Goal: Task Accomplishment & Management: Manage account settings

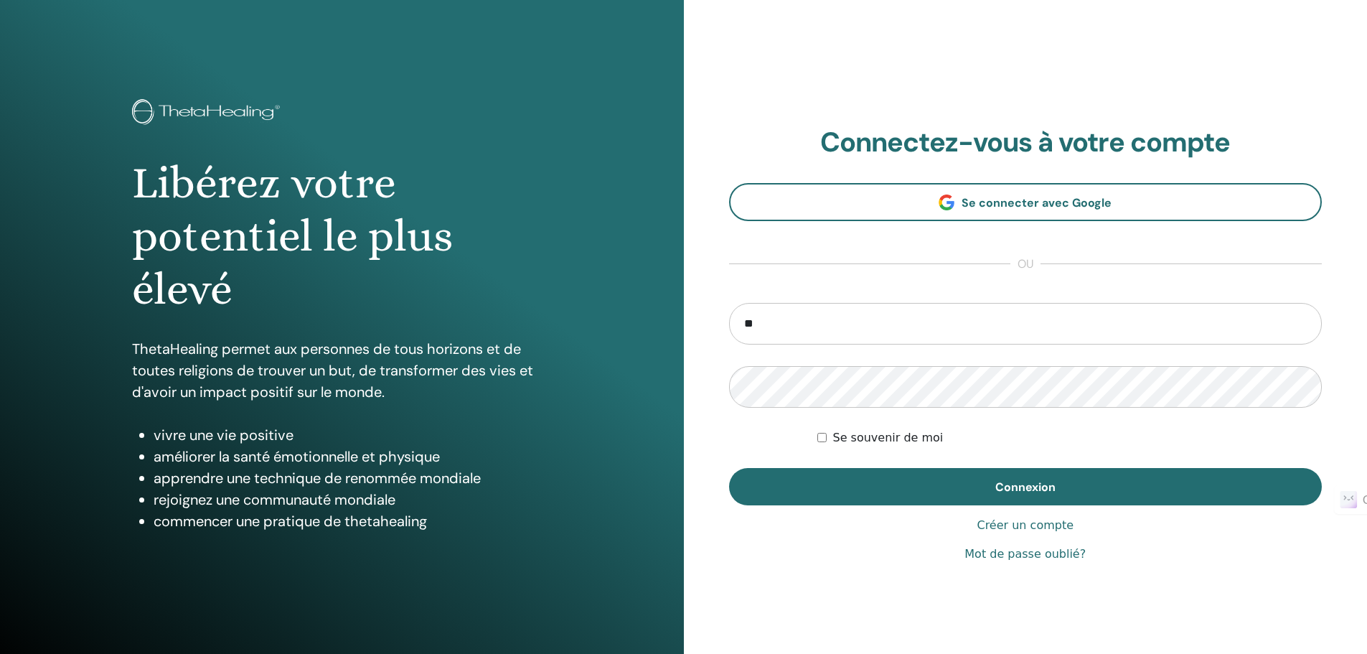
type input "**********"
click at [729, 468] on button "Connexion" at bounding box center [1025, 486] width 593 height 37
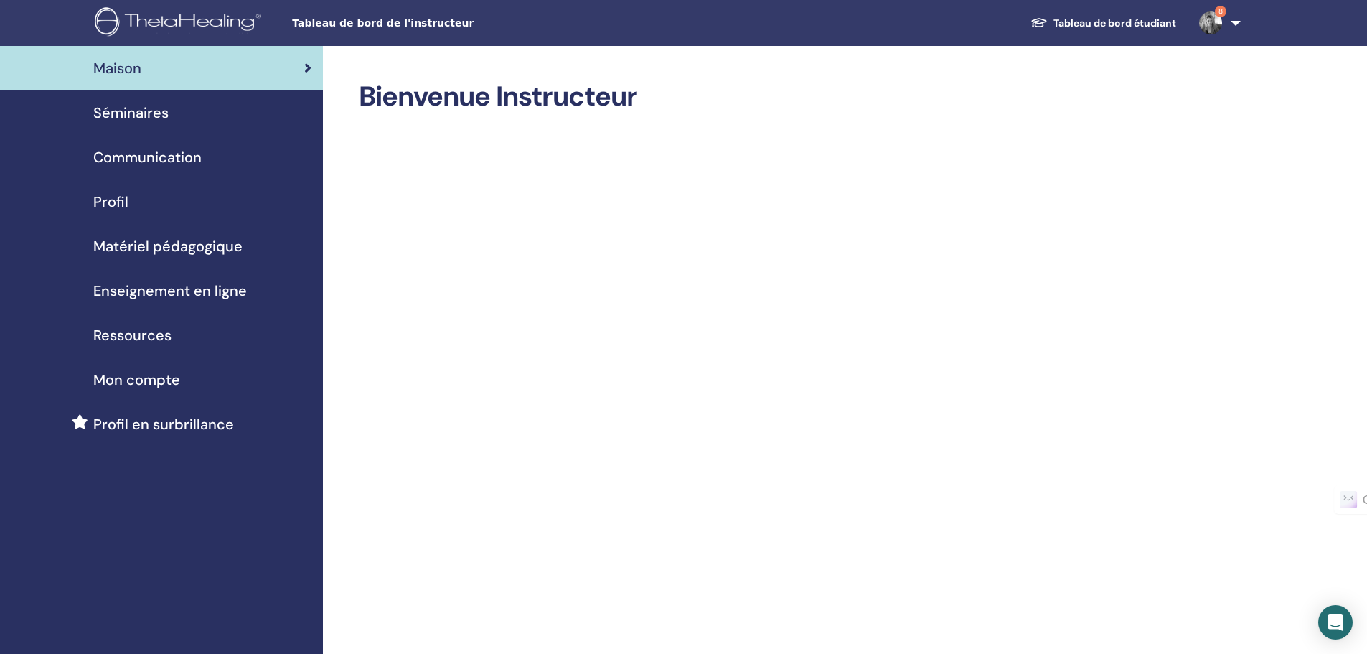
click at [132, 121] on span "Séminaires" at bounding box center [130, 113] width 75 height 22
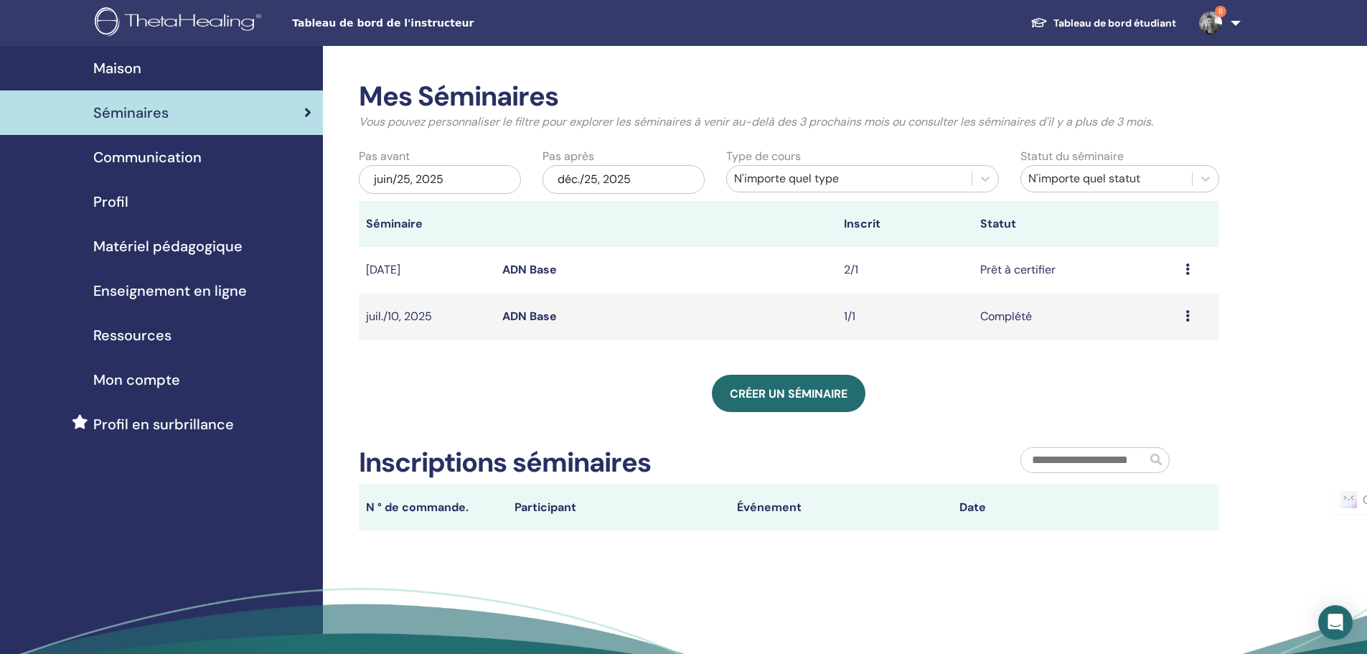
click at [1187, 312] on icon at bounding box center [1188, 315] width 4 height 11
click at [527, 315] on link "ADN Base" at bounding box center [529, 316] width 55 height 15
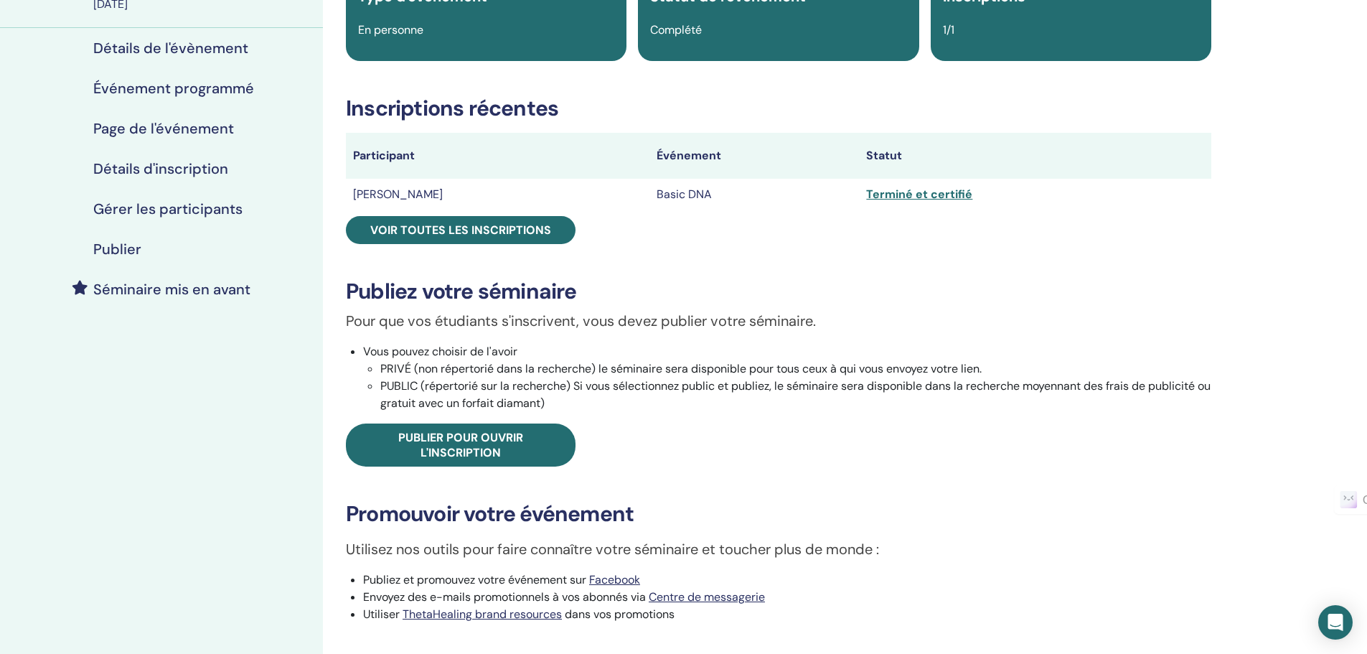
scroll to position [144, 0]
click at [888, 192] on div "Terminé et certifié" at bounding box center [1035, 193] width 338 height 17
click at [932, 195] on div "Terminé et certifié" at bounding box center [1035, 193] width 338 height 17
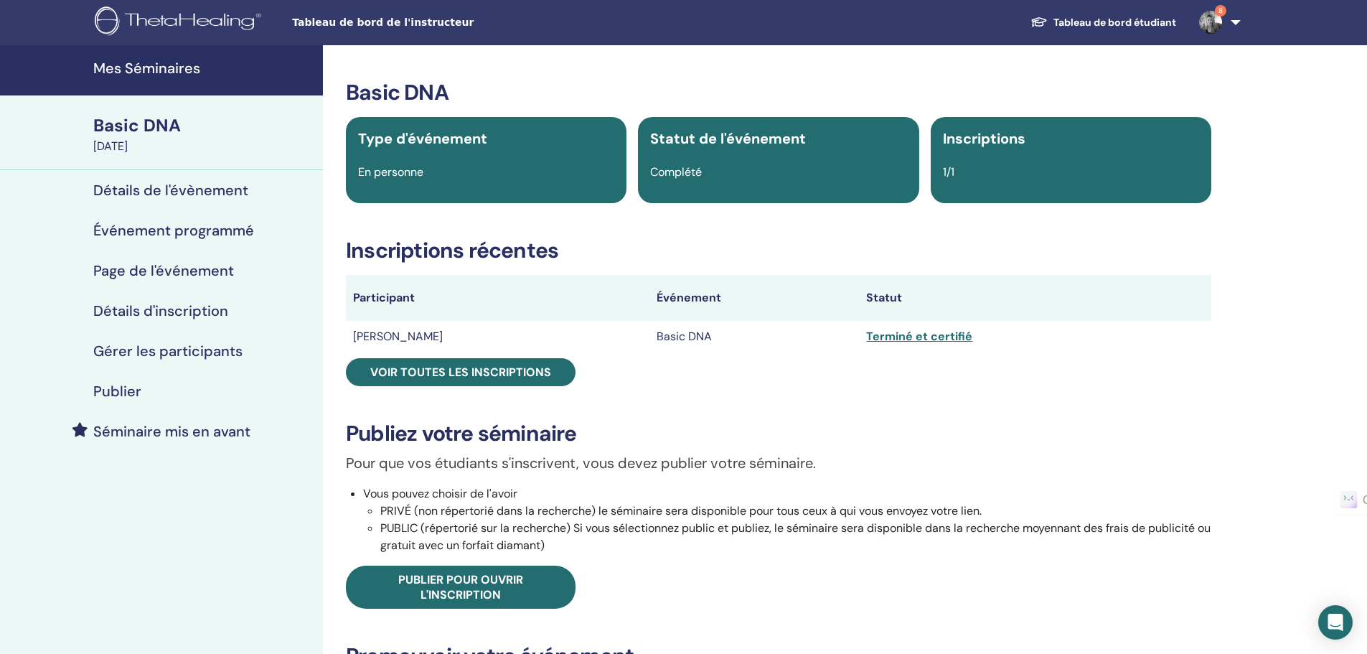
scroll to position [0, 0]
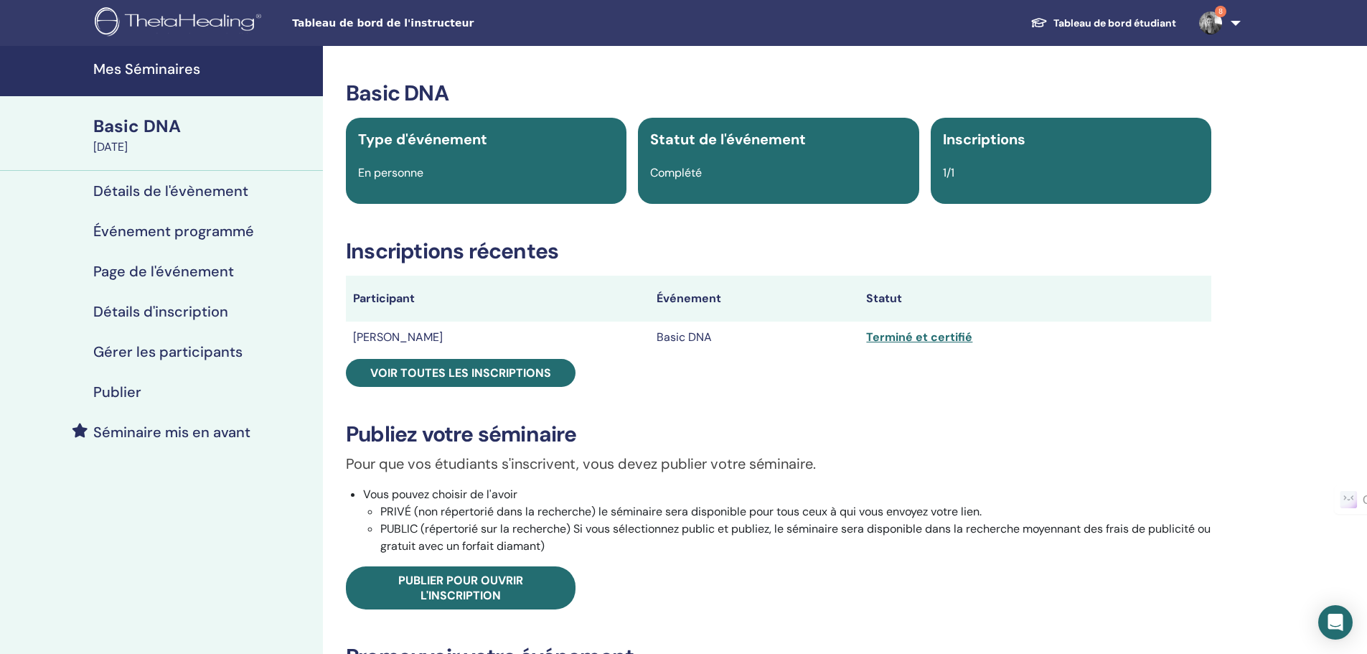
click at [149, 343] on h4 "Gérer les participants" at bounding box center [167, 351] width 149 height 17
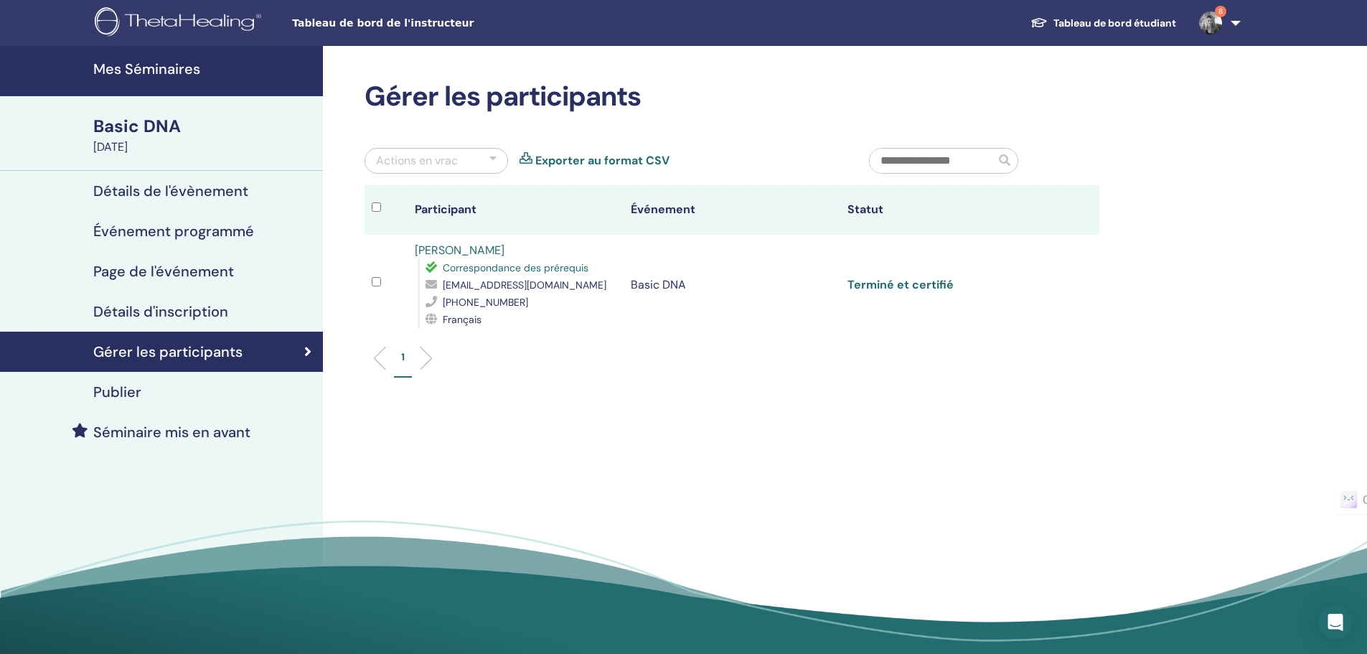
click at [862, 284] on link "Terminé et certifié" at bounding box center [901, 284] width 106 height 15
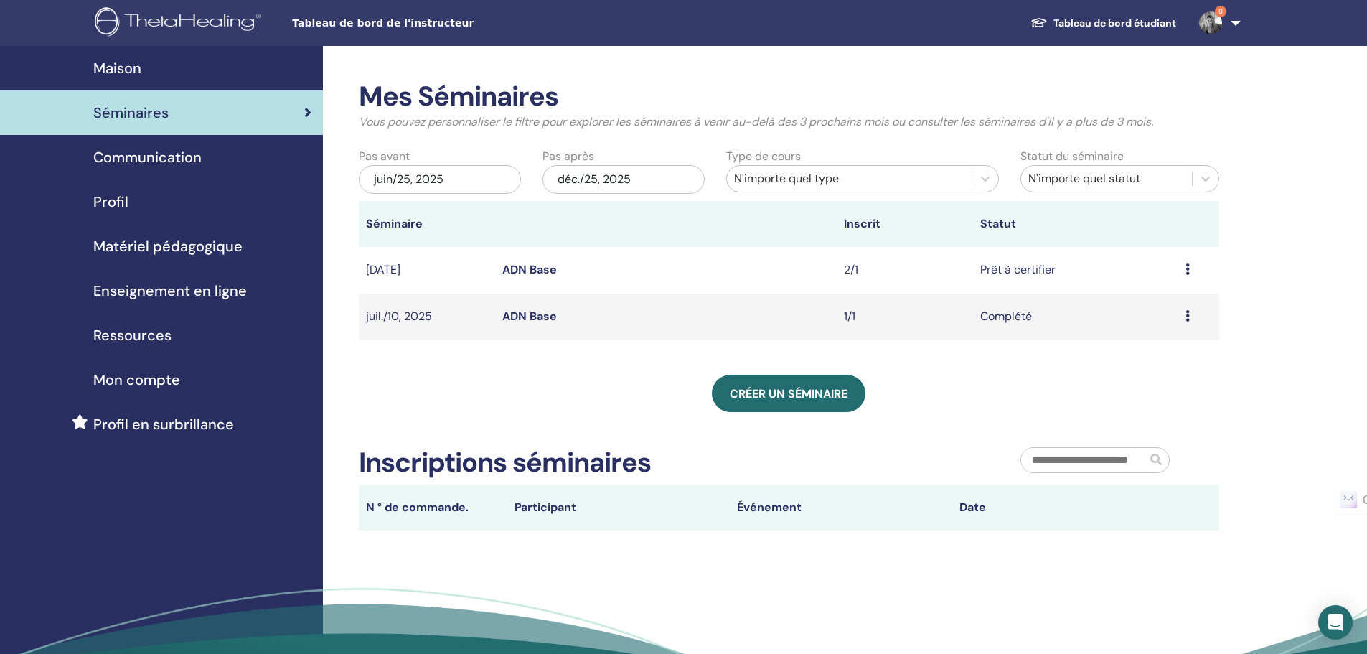
click at [522, 266] on link "ADN Base" at bounding box center [529, 269] width 55 height 15
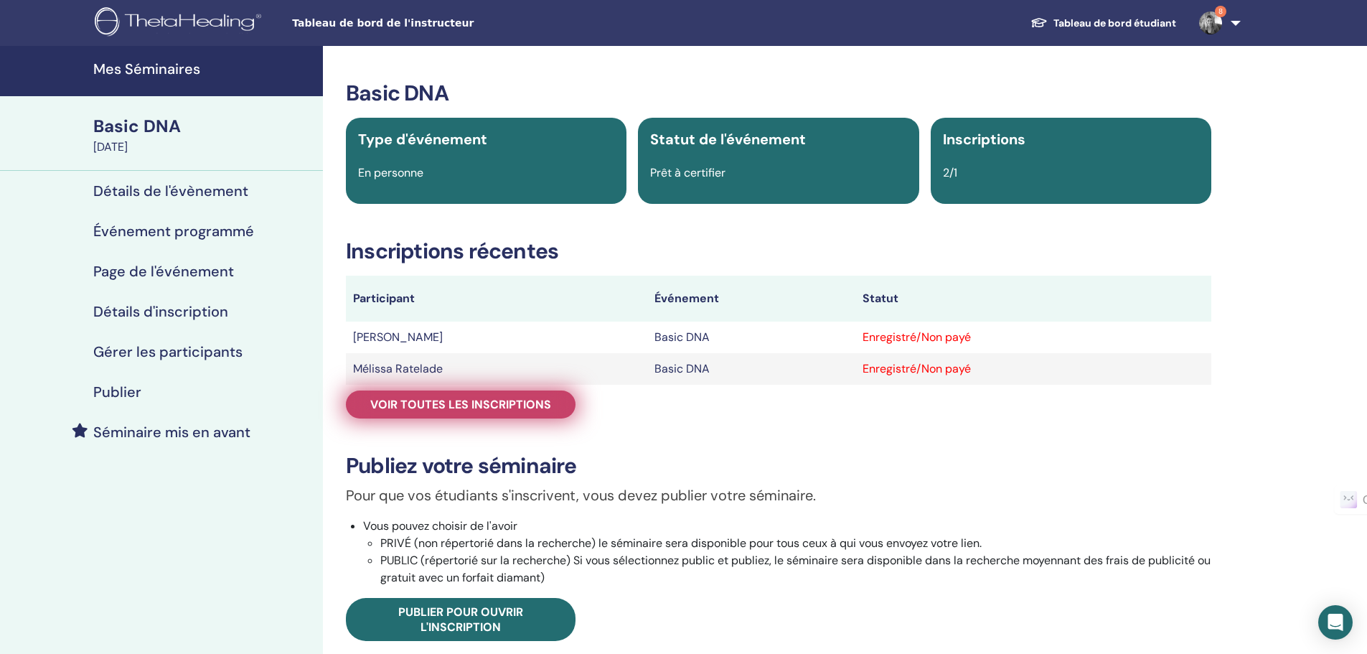
click at [537, 401] on span "Voir toutes les inscriptions" at bounding box center [460, 404] width 181 height 15
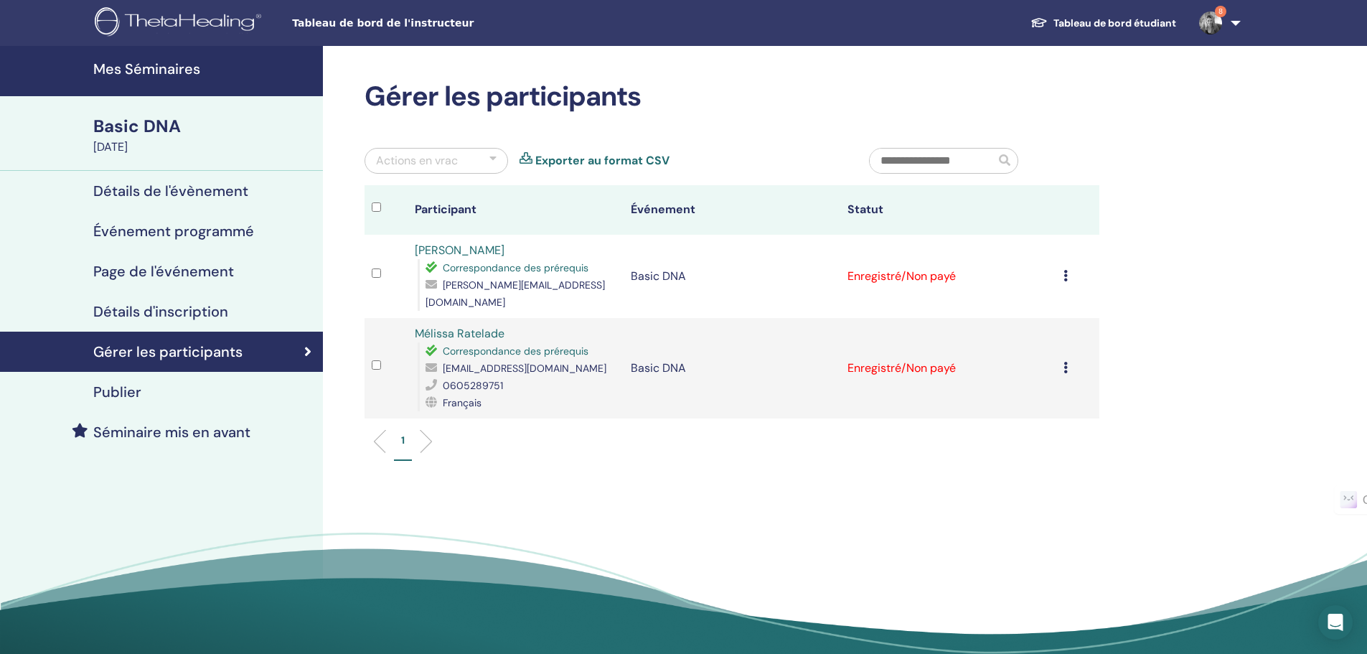
click at [1064, 362] on icon at bounding box center [1066, 367] width 4 height 11
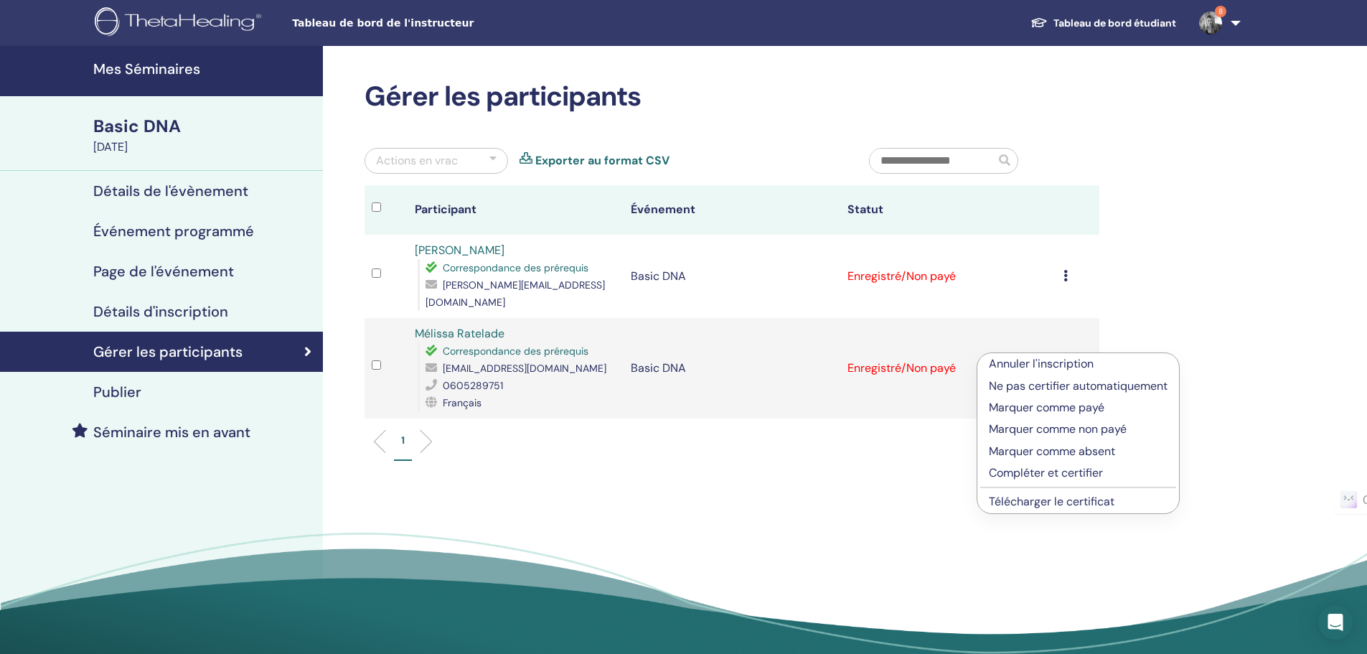
click at [1060, 365] on p "Annuler l'inscription" at bounding box center [1078, 363] width 179 height 17
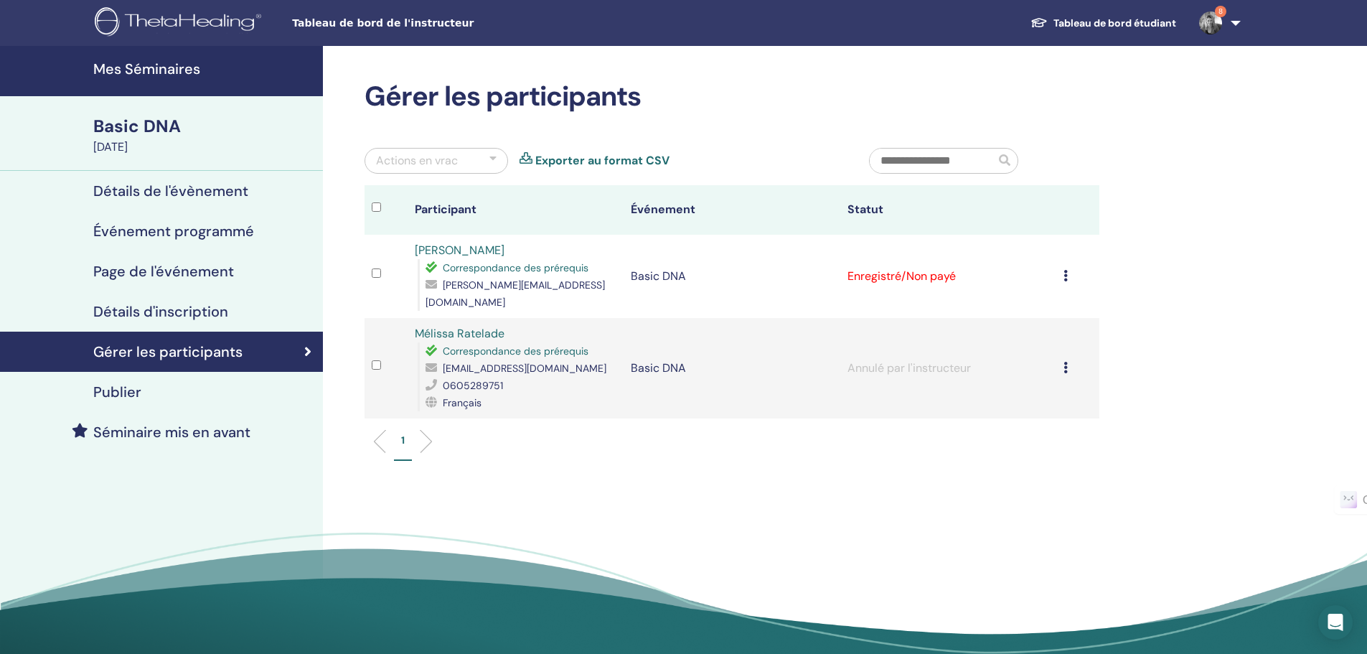
click at [1068, 268] on div "Annuler l'inscription Ne pas certifier automatiquement Marquer comme payé Marqu…" at bounding box center [1078, 276] width 29 height 17
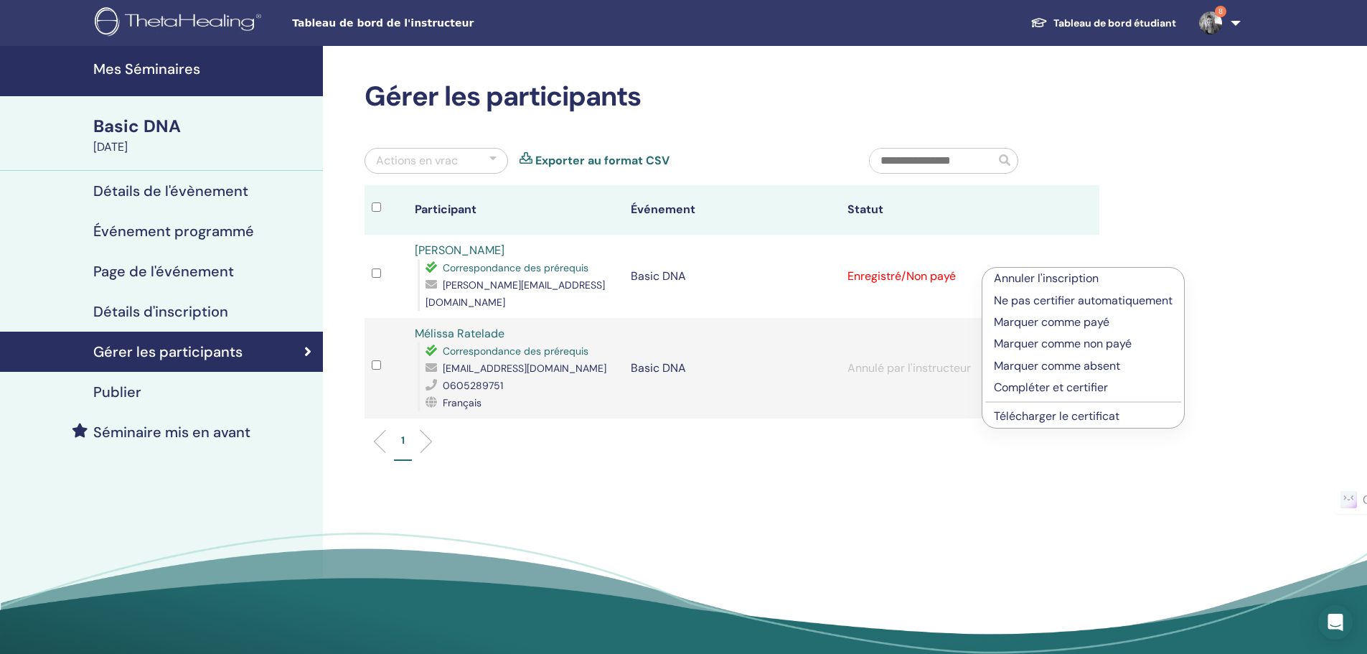
click at [1056, 322] on p "Marquer comme payé" at bounding box center [1083, 322] width 179 height 17
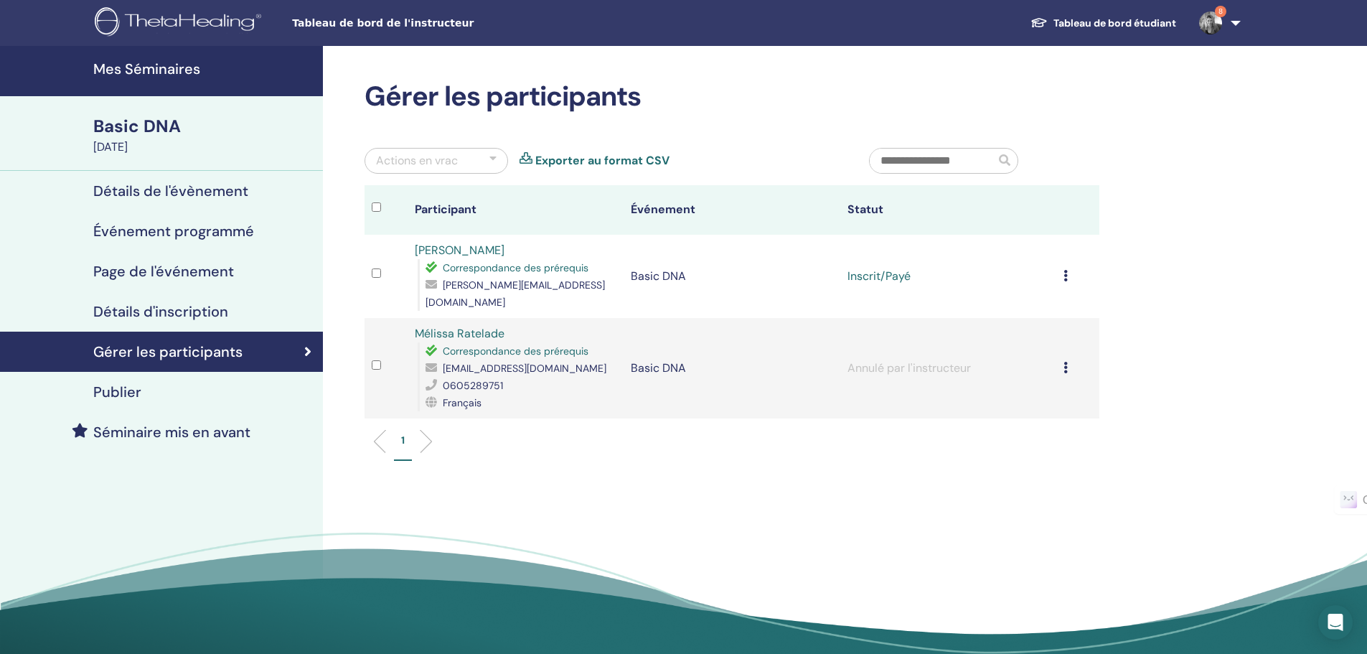
click at [1066, 270] on icon at bounding box center [1066, 275] width 4 height 11
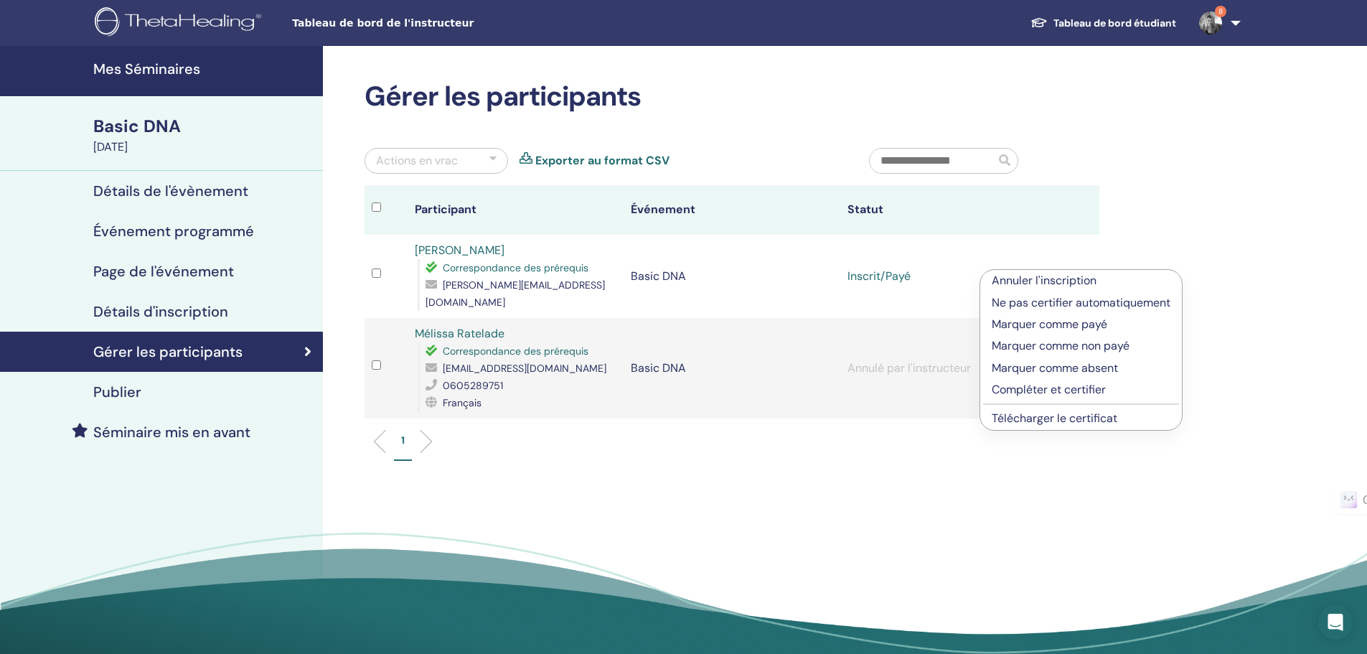
click at [1047, 387] on p "Compléter et certifier" at bounding box center [1081, 389] width 179 height 17
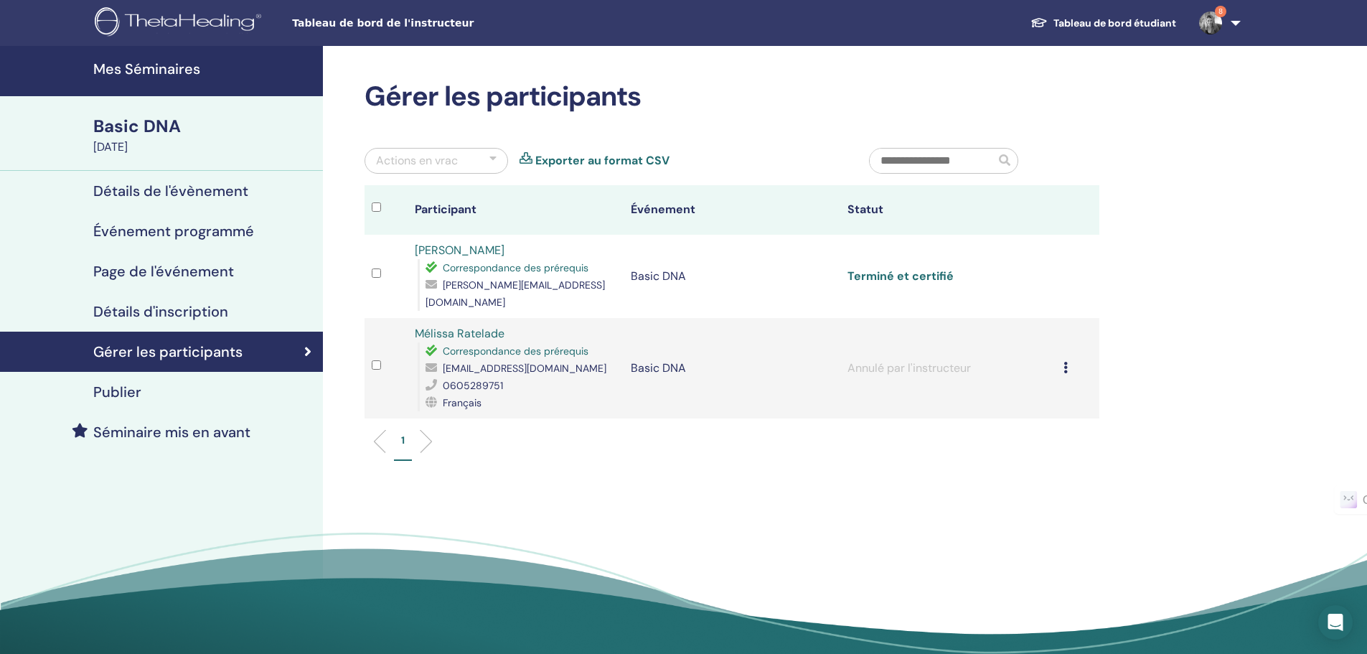
click at [908, 268] on link "Terminé et certifié" at bounding box center [901, 275] width 106 height 15
